Goal: Transaction & Acquisition: Purchase product/service

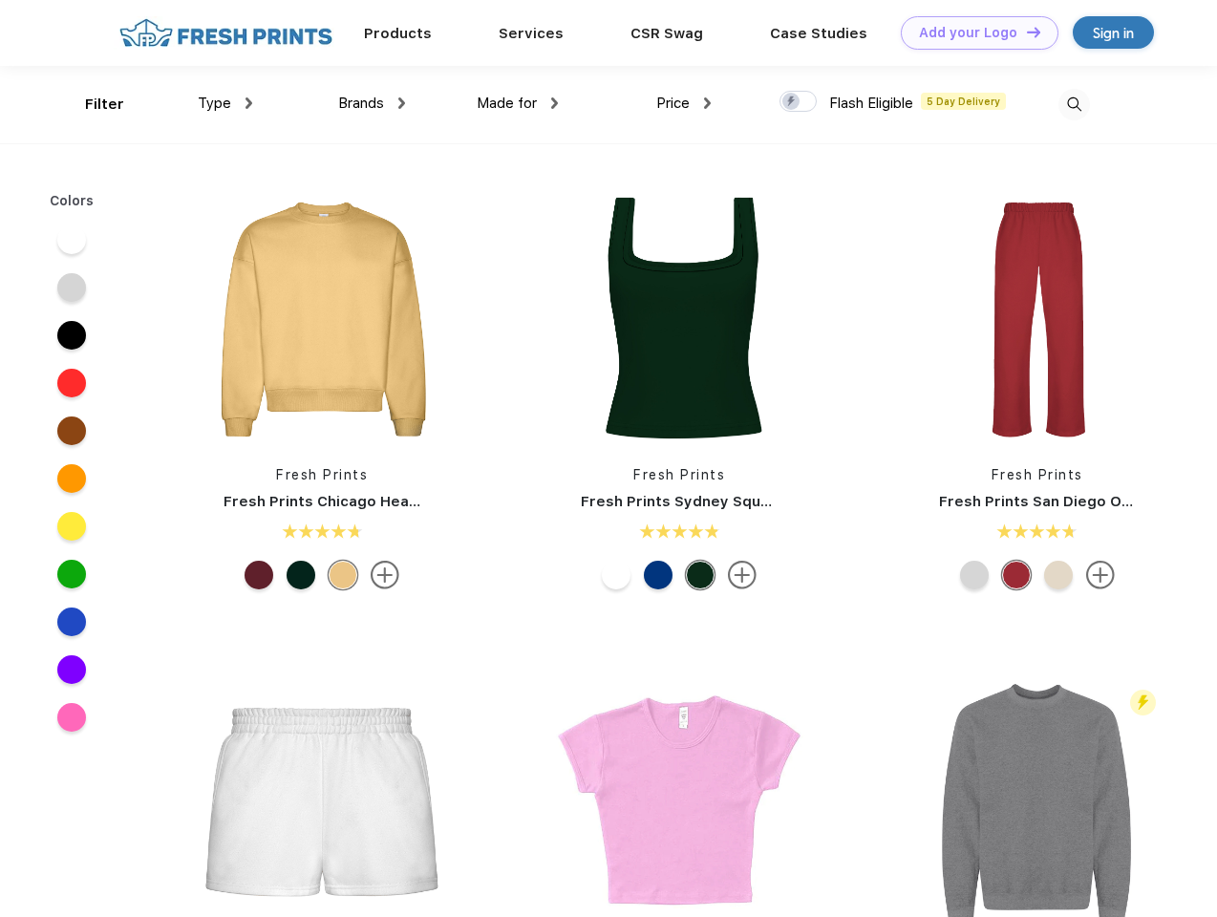
click at [972, 32] on link "Add your Logo Design Tool" at bounding box center [980, 32] width 158 height 33
click at [0, 0] on div "Design Tool" at bounding box center [0, 0] width 0 height 0
click at [1025, 32] on link "Add your Logo Design Tool" at bounding box center [980, 32] width 158 height 33
click at [92, 104] on div "Filter" at bounding box center [104, 105] width 39 height 22
click at [225, 103] on span "Type" at bounding box center [214, 103] width 33 height 17
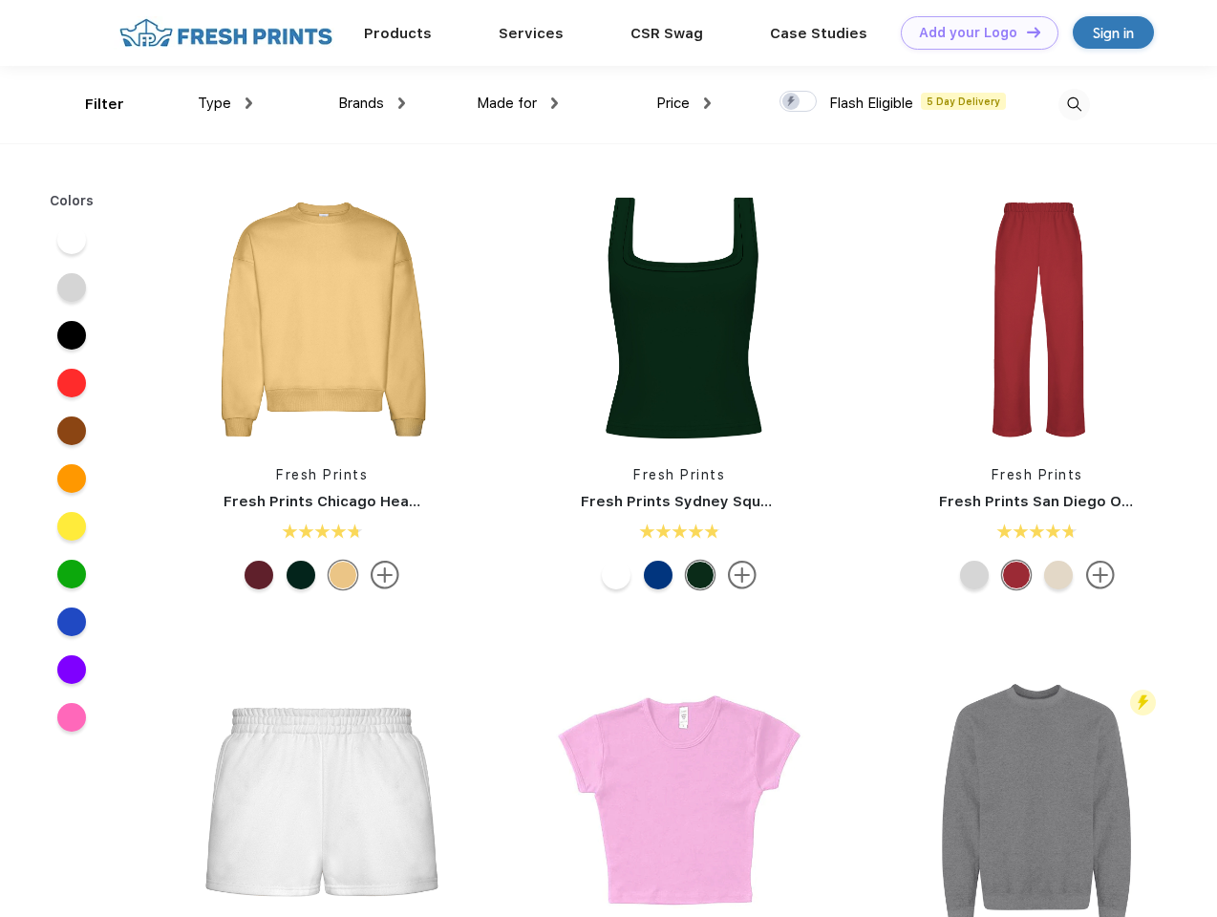
click at [372, 103] on span "Brands" at bounding box center [361, 103] width 46 height 17
click at [518, 103] on span "Made for" at bounding box center [507, 103] width 60 height 17
click at [684, 103] on span "Price" at bounding box center [672, 103] width 33 height 17
click at [798, 102] on div at bounding box center [797, 101] width 37 height 21
click at [792, 102] on input "checkbox" at bounding box center [785, 96] width 12 height 12
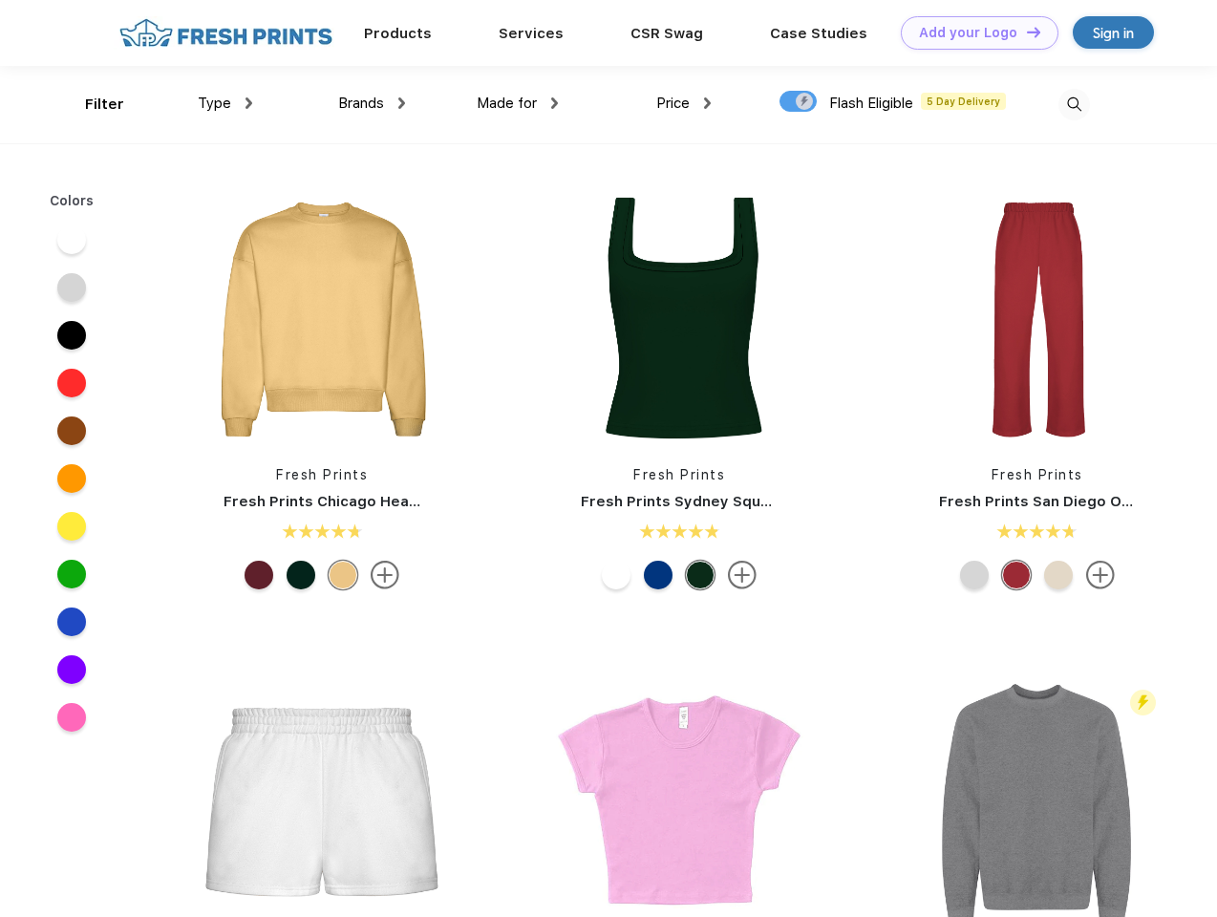
click at [1073, 104] on img at bounding box center [1074, 105] width 32 height 32
